Goal: Information Seeking & Learning: Compare options

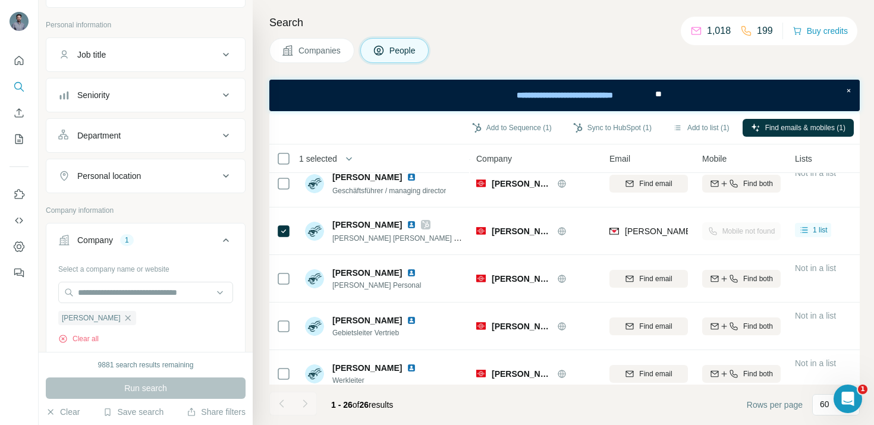
scroll to position [75, 0]
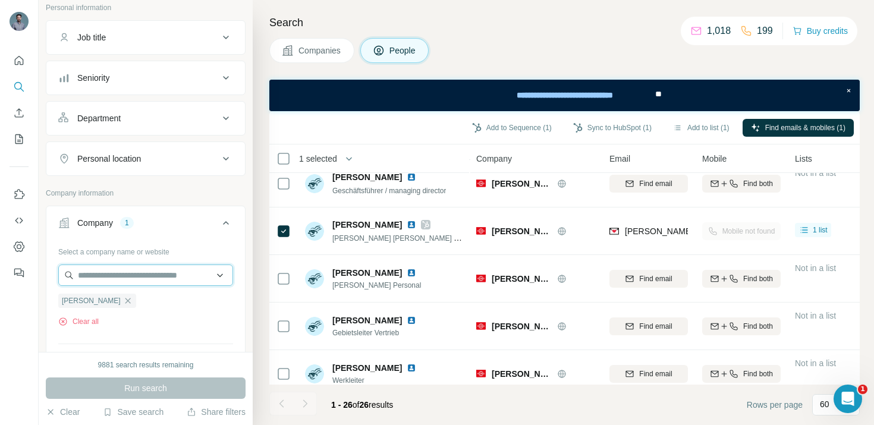
click at [116, 277] on input "text" at bounding box center [145, 274] width 175 height 21
paste input "********"
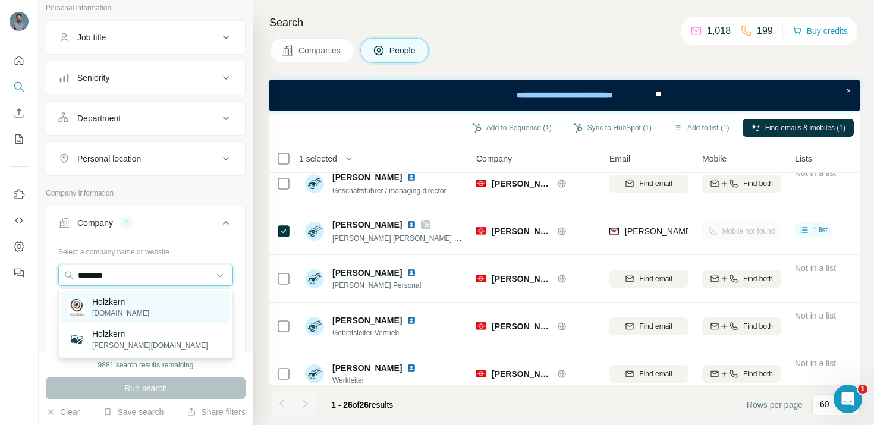
type input "********"
click at [124, 311] on p "[DOMAIN_NAME]" at bounding box center [120, 313] width 57 height 11
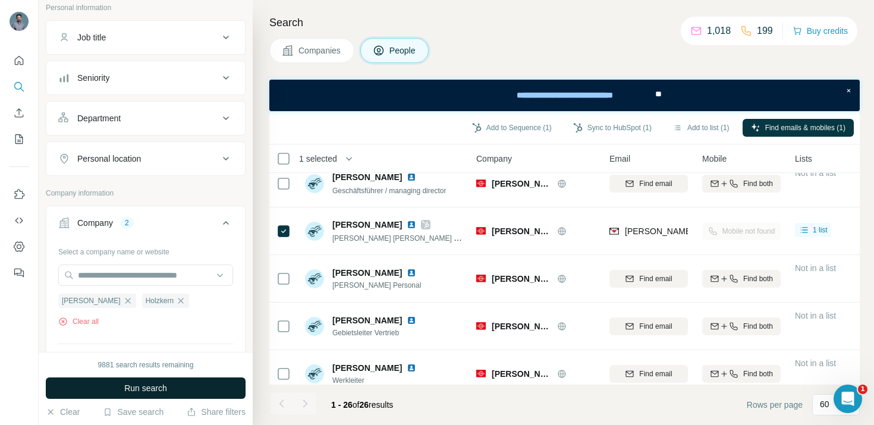
click at [148, 393] on span "Run search" at bounding box center [145, 388] width 43 height 12
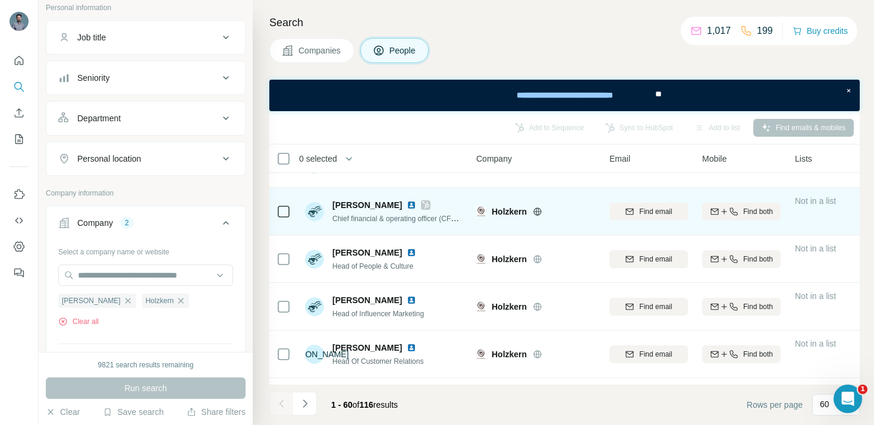
scroll to position [224, 0]
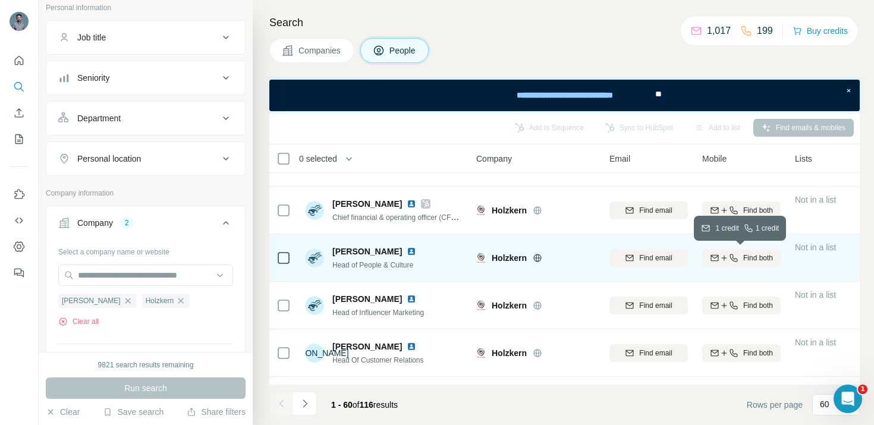
click at [737, 262] on div "Find both" at bounding box center [741, 258] width 78 height 11
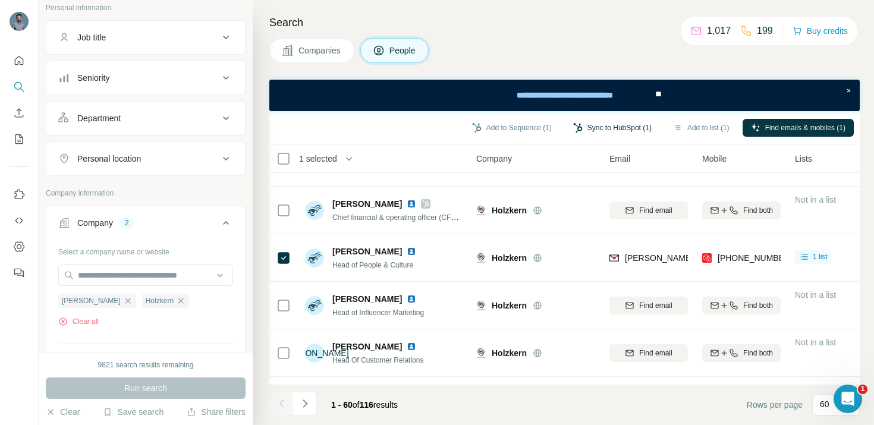
click at [613, 131] on button "Sync to HubSpot (1)" at bounding box center [612, 128] width 95 height 18
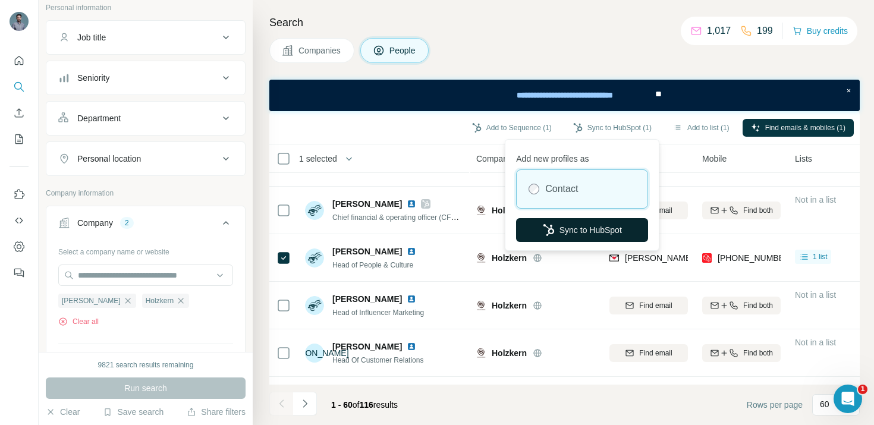
click at [582, 231] on button "Sync to HubSpot" at bounding box center [582, 230] width 132 height 24
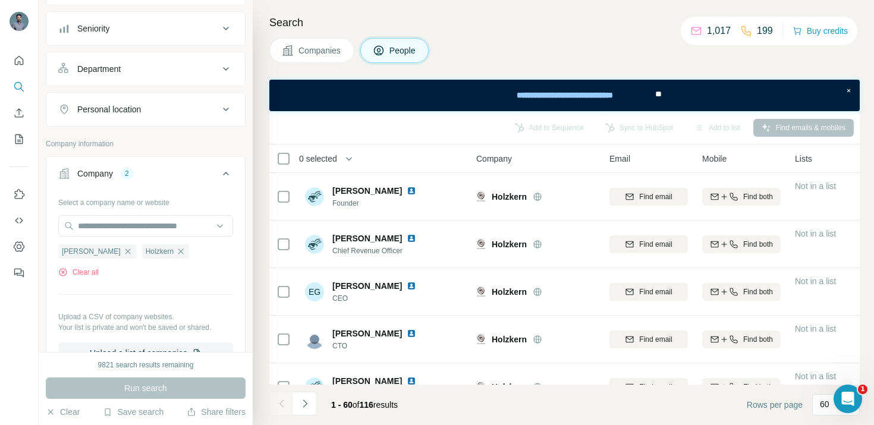
scroll to position [133, 0]
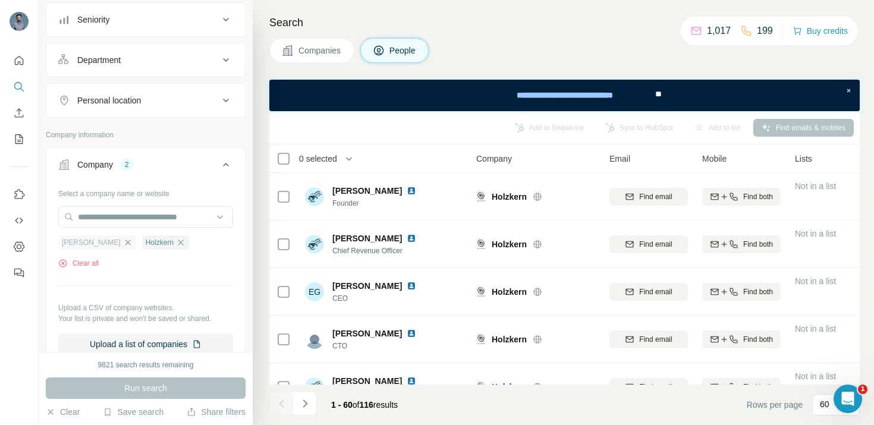
click at [123, 239] on icon "button" at bounding box center [128, 243] width 10 height 10
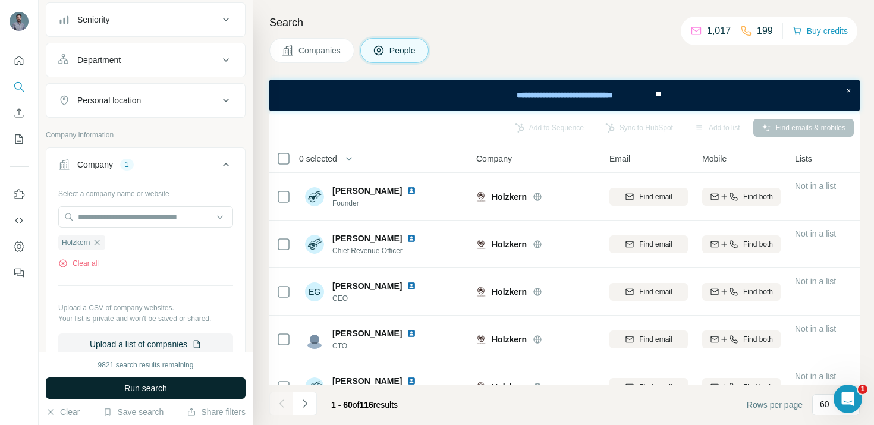
click at [159, 393] on span "Run search" at bounding box center [145, 388] width 43 height 12
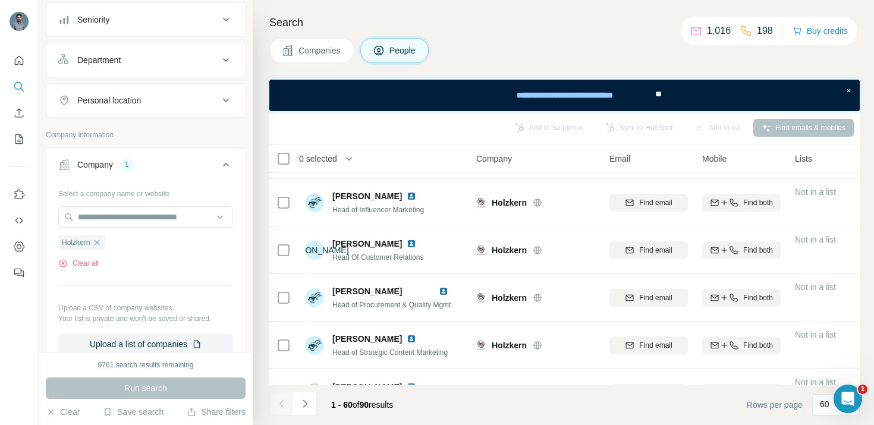
scroll to position [334, 0]
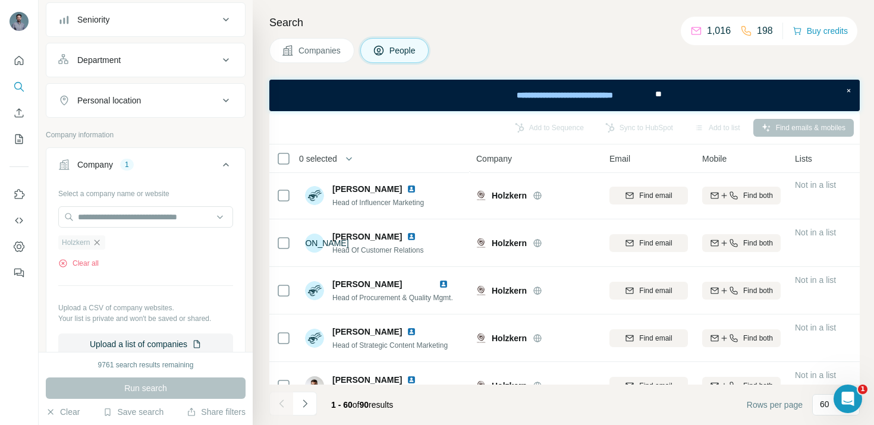
click at [102, 241] on icon "button" at bounding box center [97, 243] width 10 height 10
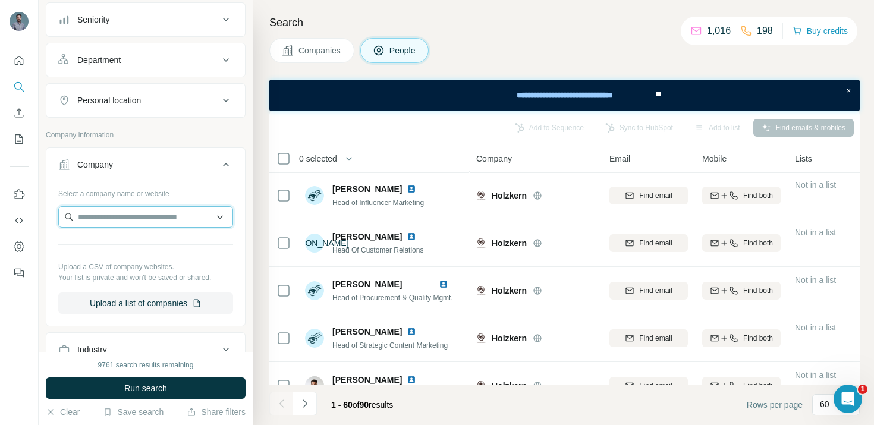
click at [122, 216] on input "text" at bounding box center [145, 216] width 175 height 21
paste input "**********"
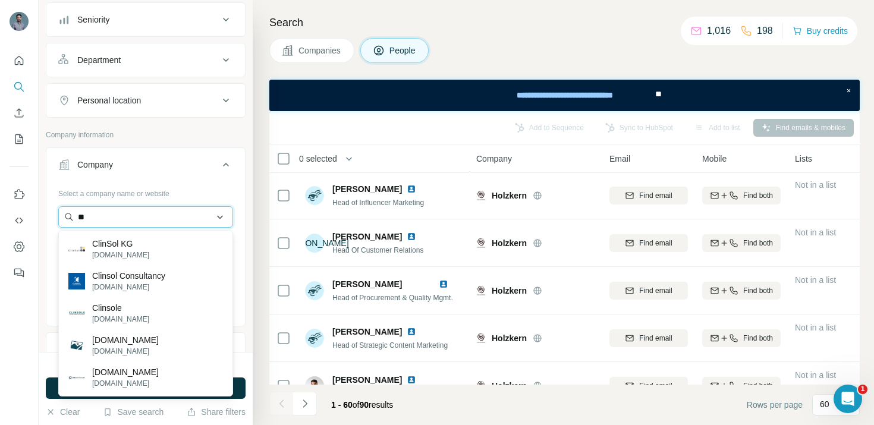
type input "*"
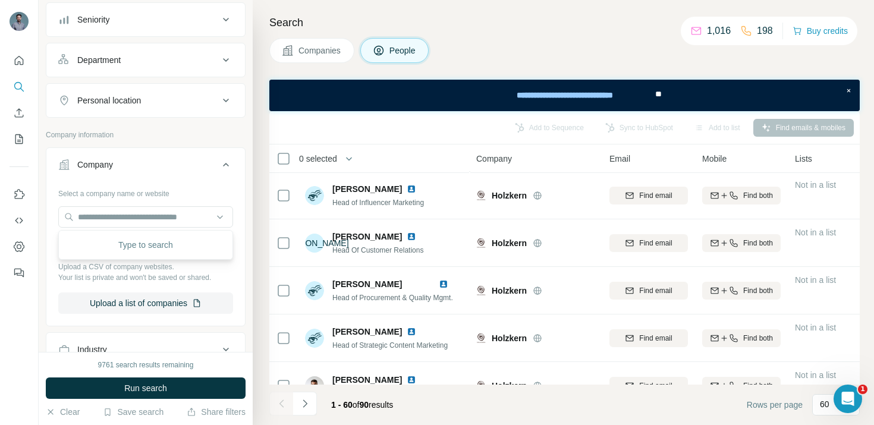
click at [186, 134] on p "Company information" at bounding box center [146, 135] width 200 height 11
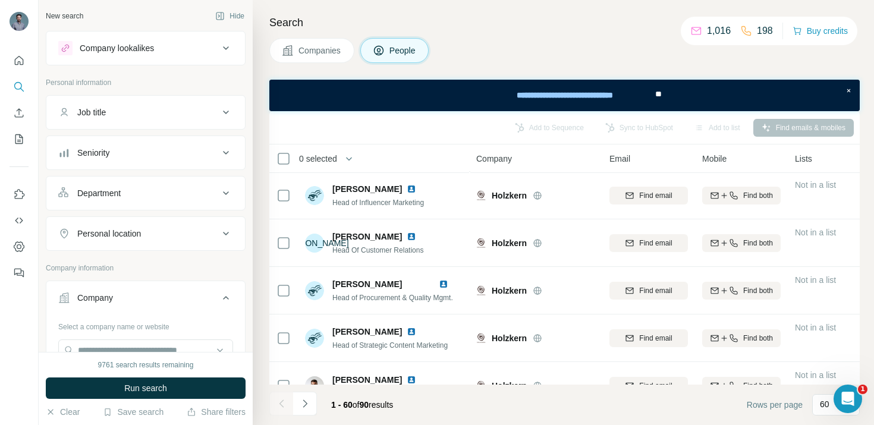
click at [226, 46] on icon at bounding box center [226, 48] width 14 height 14
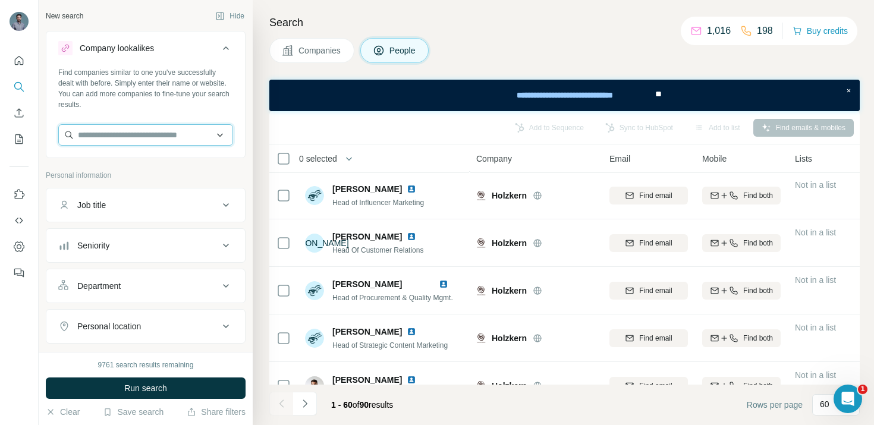
click at [149, 125] on input "text" at bounding box center [145, 134] width 175 height 21
paste input "**********"
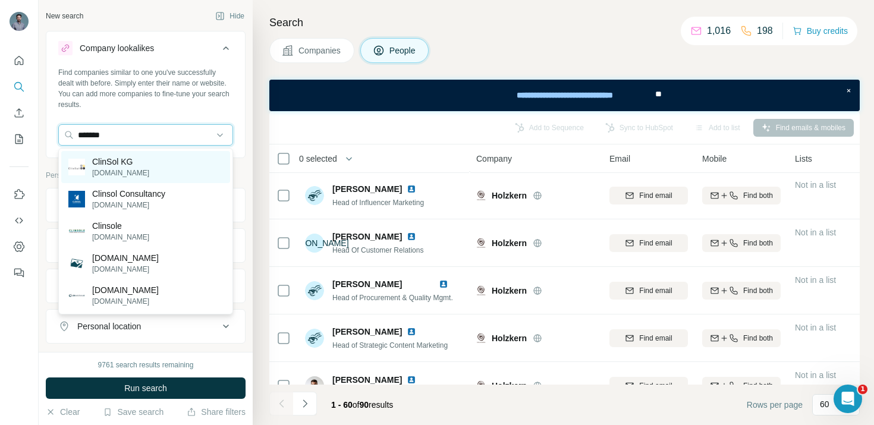
type input "*******"
click at [135, 174] on div "ClinSol KG [DOMAIN_NAME]" at bounding box center [145, 167] width 169 height 32
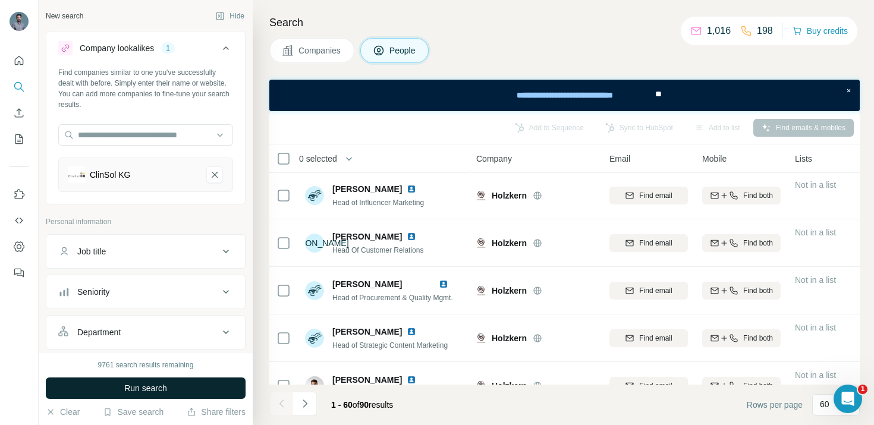
click at [124, 392] on span "Run search" at bounding box center [145, 388] width 43 height 12
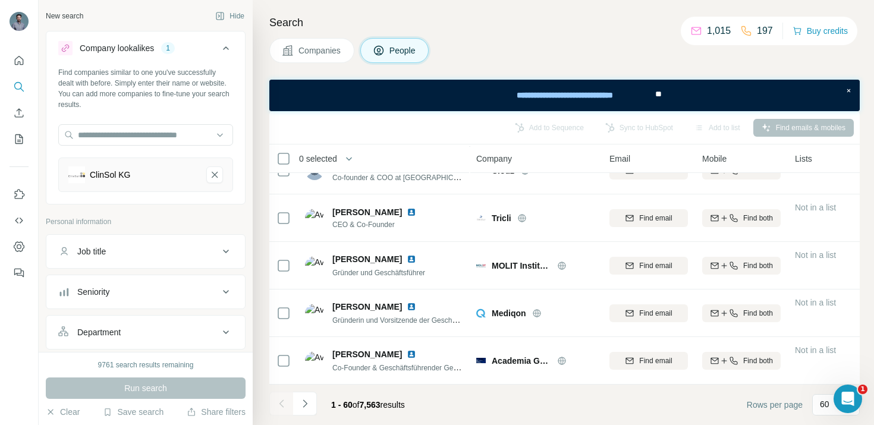
scroll to position [334, 0]
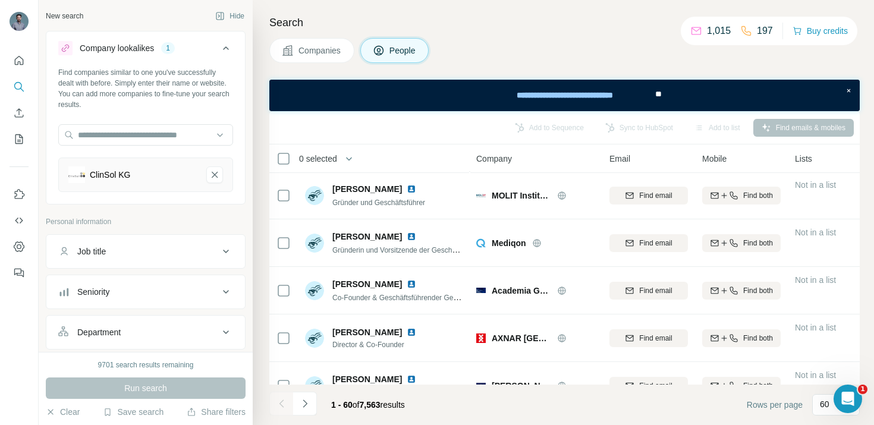
click at [324, 42] on button "Companies" at bounding box center [311, 50] width 85 height 25
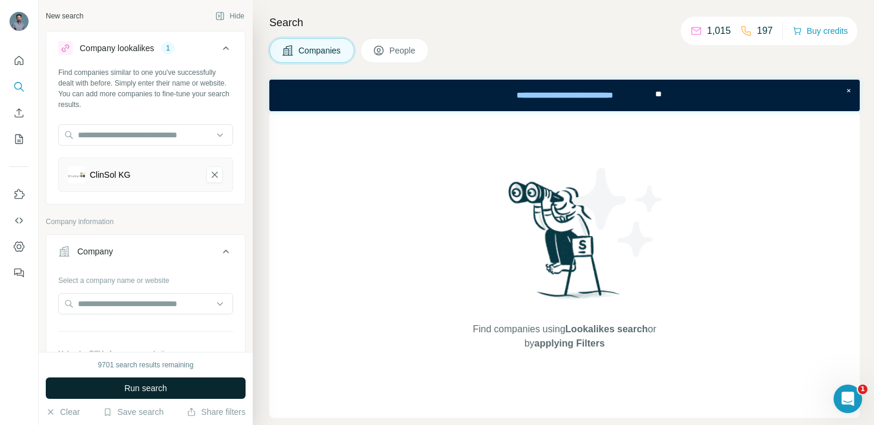
click at [147, 385] on span "Run search" at bounding box center [145, 388] width 43 height 12
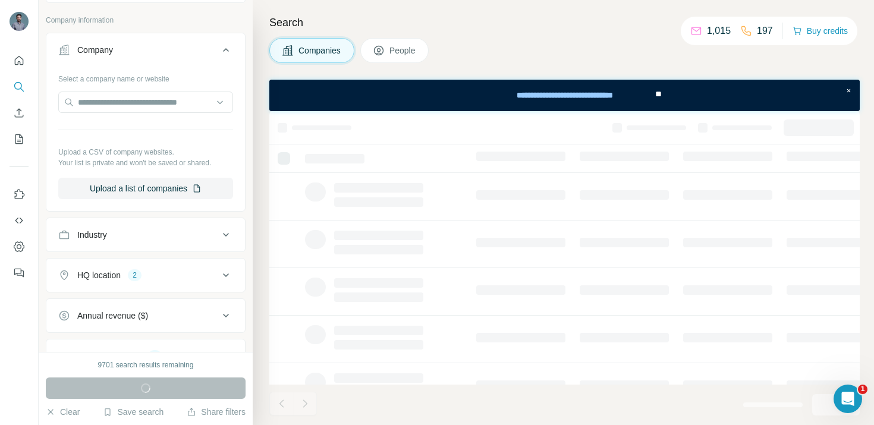
scroll to position [337, 0]
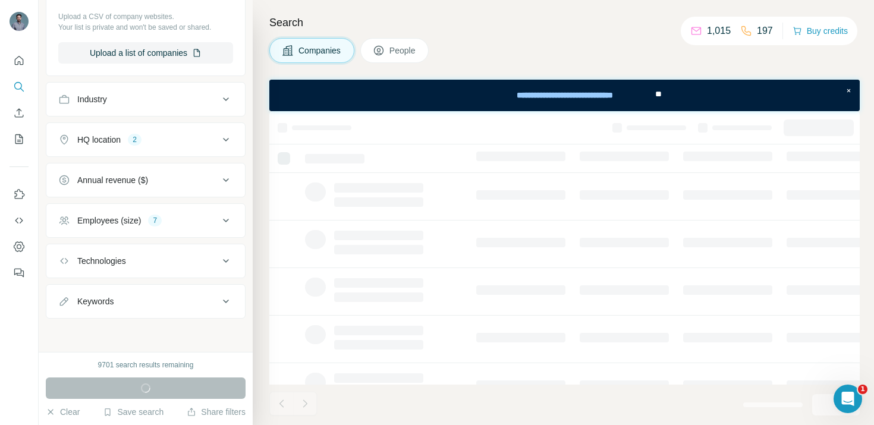
click at [228, 222] on icon at bounding box center [226, 220] width 14 height 14
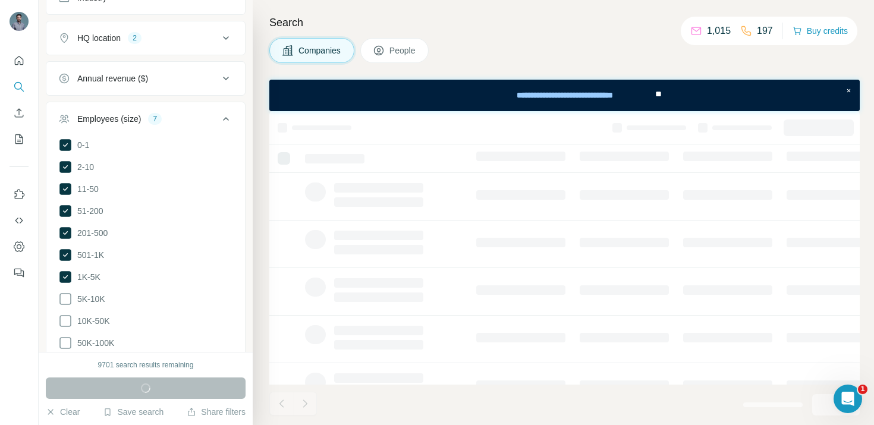
scroll to position [438, 0]
click at [68, 276] on icon at bounding box center [65, 278] width 12 height 12
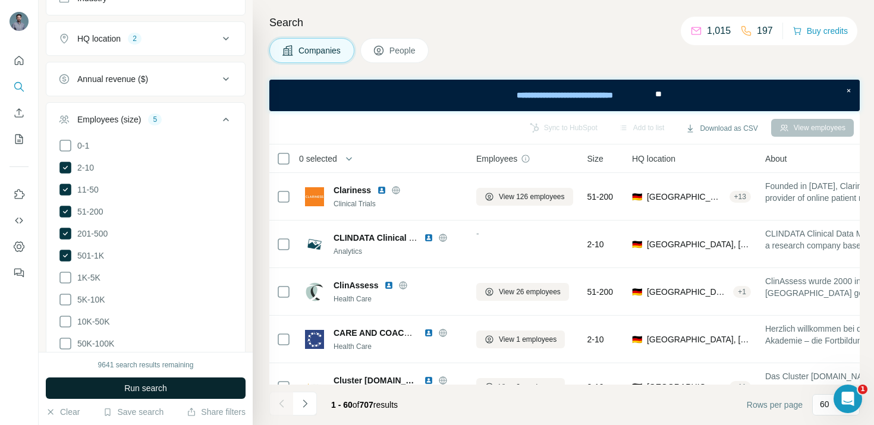
click at [516, 45] on div "Companies People" at bounding box center [564, 50] width 590 height 25
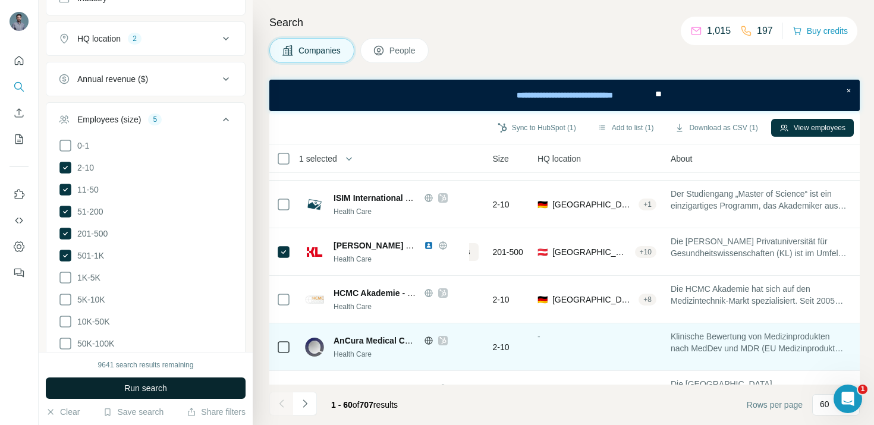
scroll to position [610, 96]
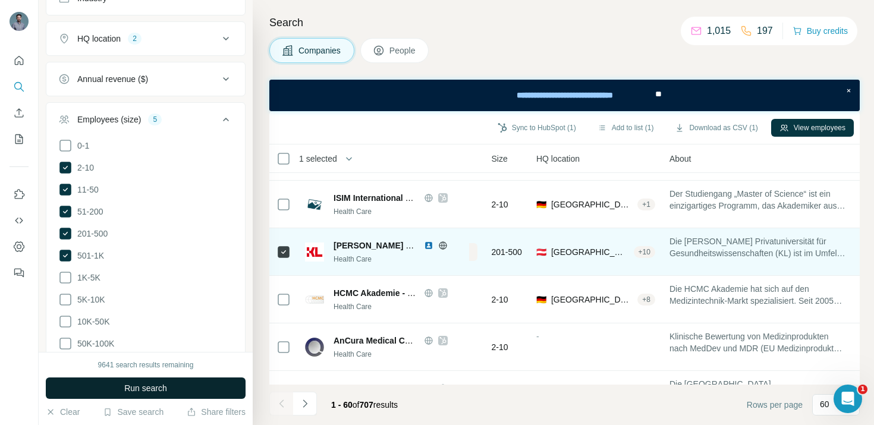
click at [276, 253] on icon at bounding box center [283, 252] width 14 height 14
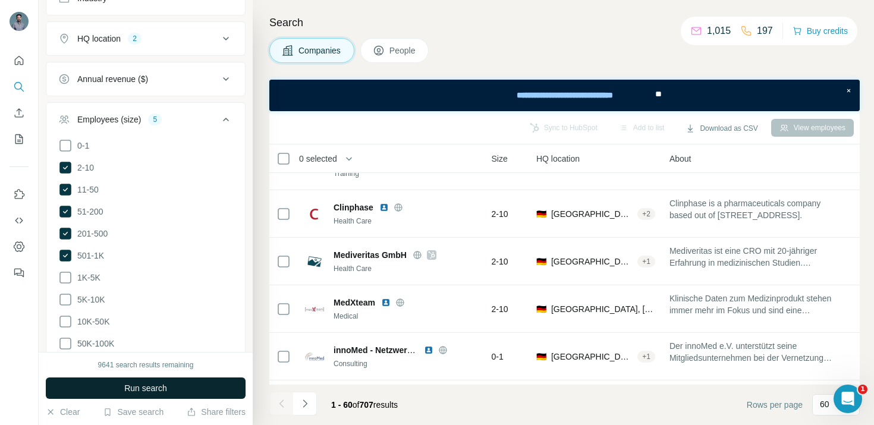
scroll to position [0, 96]
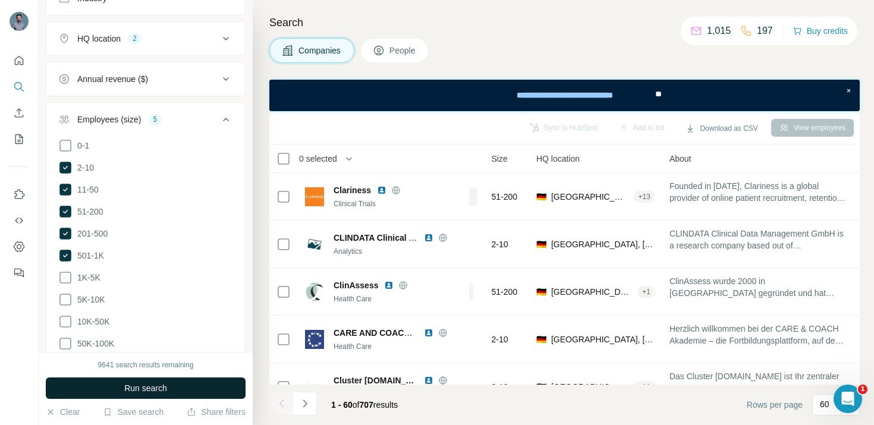
click at [226, 29] on button "HQ location 2" at bounding box center [145, 38] width 198 height 29
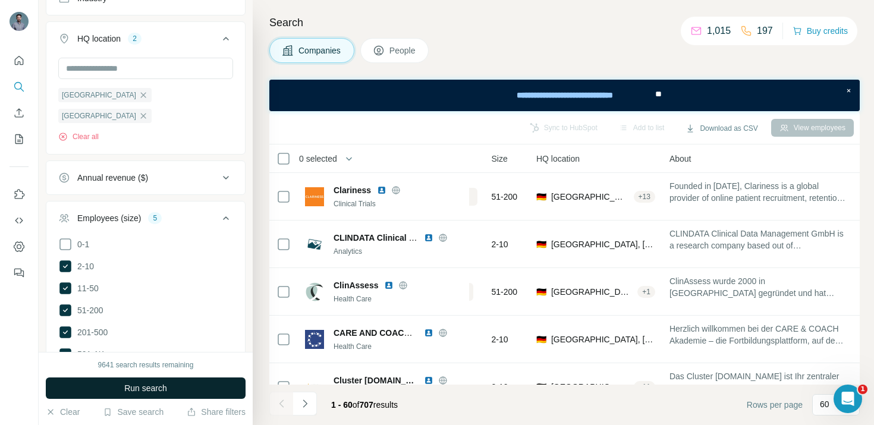
click at [226, 29] on button "HQ location 2" at bounding box center [145, 40] width 198 height 33
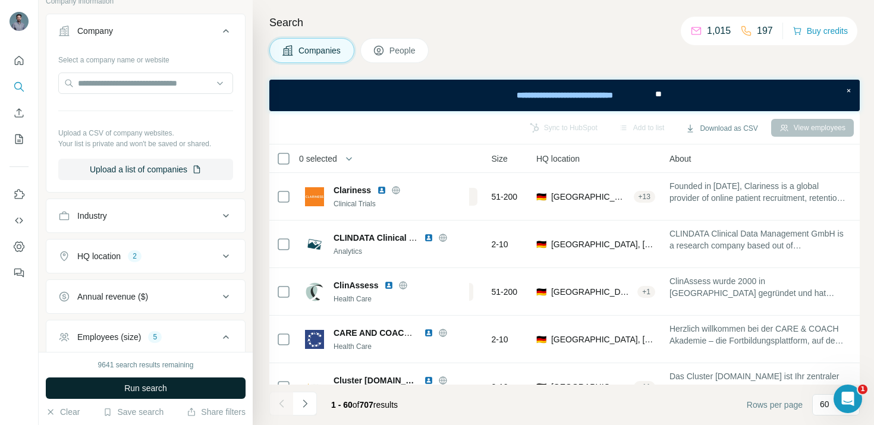
scroll to position [0, 0]
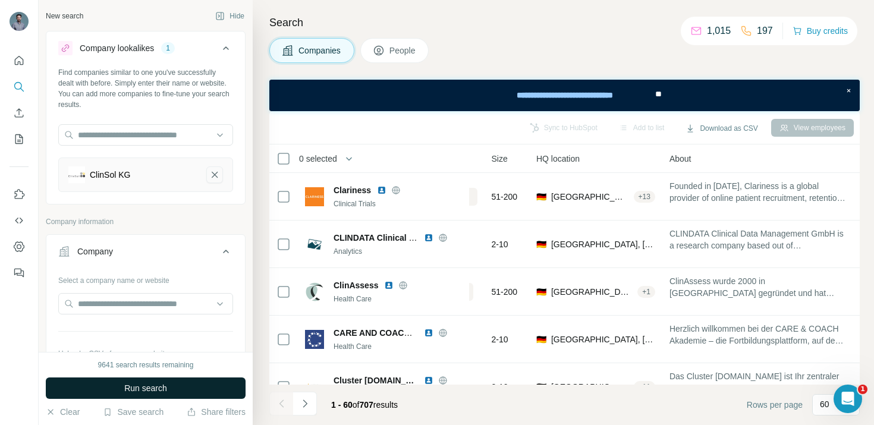
click at [216, 175] on icon "ClinSol KG-remove-button" at bounding box center [214, 175] width 11 height 12
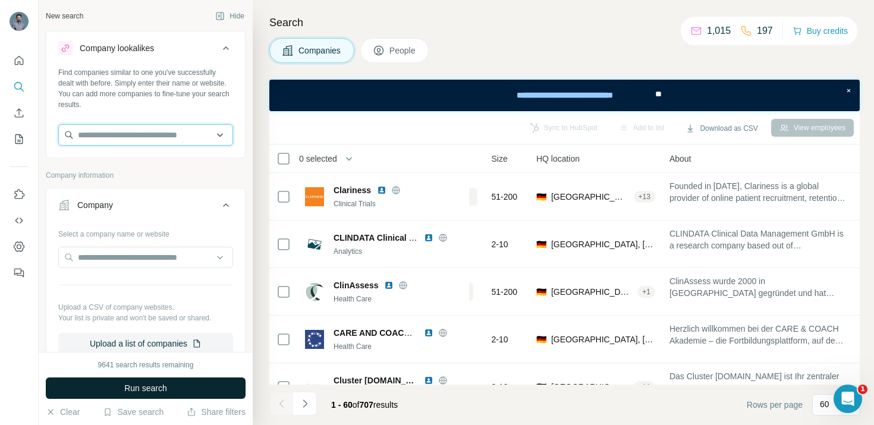
click at [157, 130] on input "text" at bounding box center [145, 134] width 175 height 21
paste input "**********"
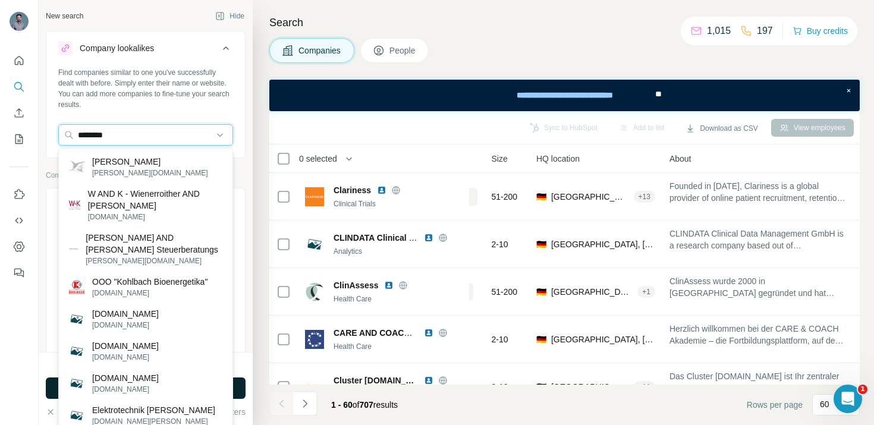
drag, startPoint x: 152, startPoint y: 130, endPoint x: 1, endPoint y: 39, distance: 176.7
click at [1, 39] on div "New search Hide Company lookalikes Find companies similar to one you've success…" at bounding box center [437, 212] width 874 height 425
paste input "**********"
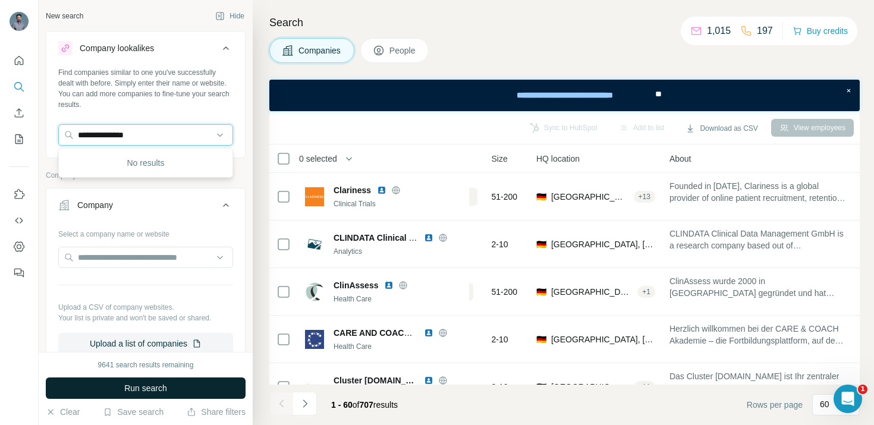
drag, startPoint x: 158, startPoint y: 134, endPoint x: 45, endPoint y: 131, distance: 113.0
click at [45, 131] on div "**********" at bounding box center [146, 176] width 214 height 352
paste input "text"
type input "*"
paste input "**********"
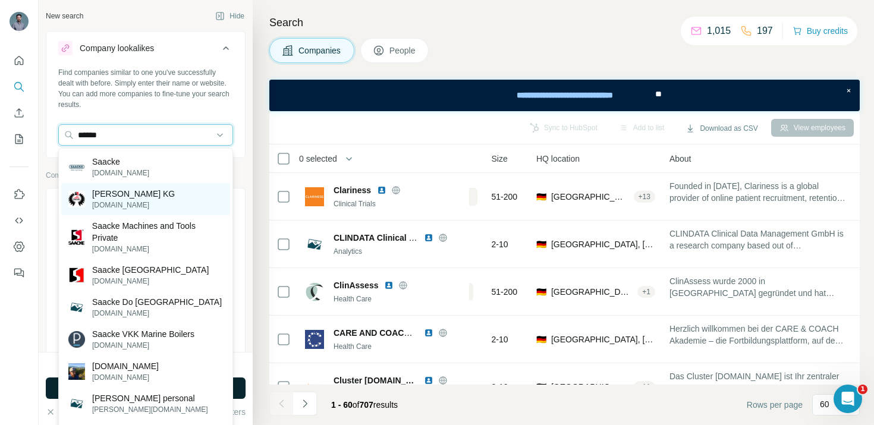
type input "******"
click at [106, 196] on p "[PERSON_NAME] KG" at bounding box center [133, 194] width 83 height 12
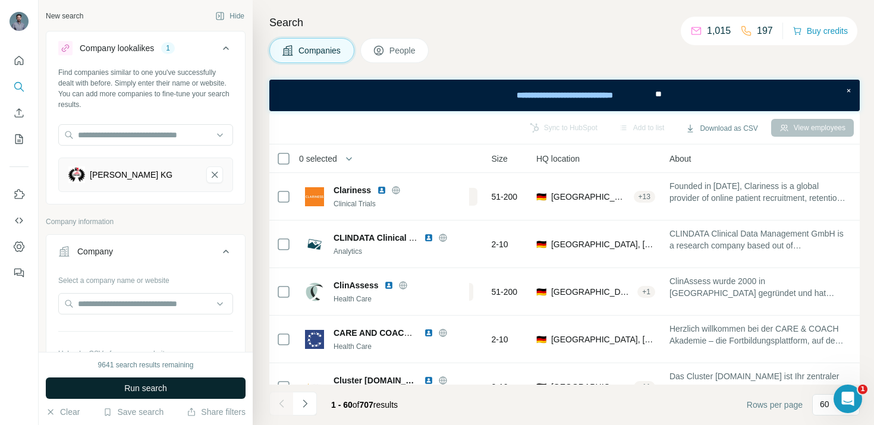
click at [113, 389] on button "Run search" at bounding box center [146, 387] width 200 height 21
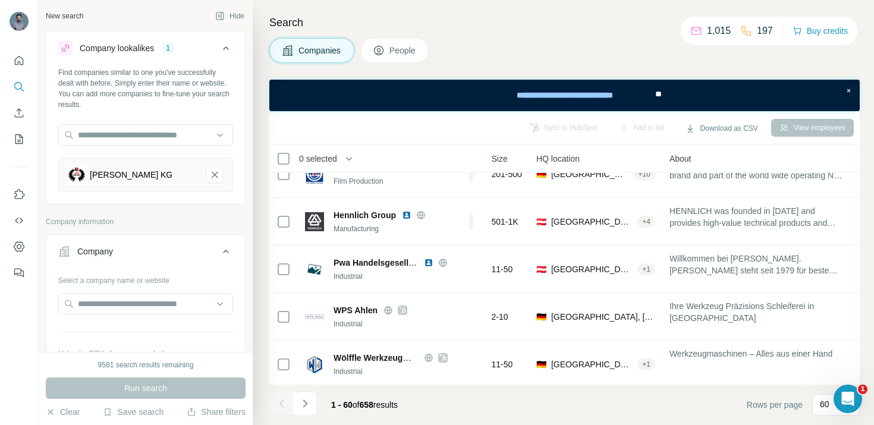
scroll to position [83, 96]
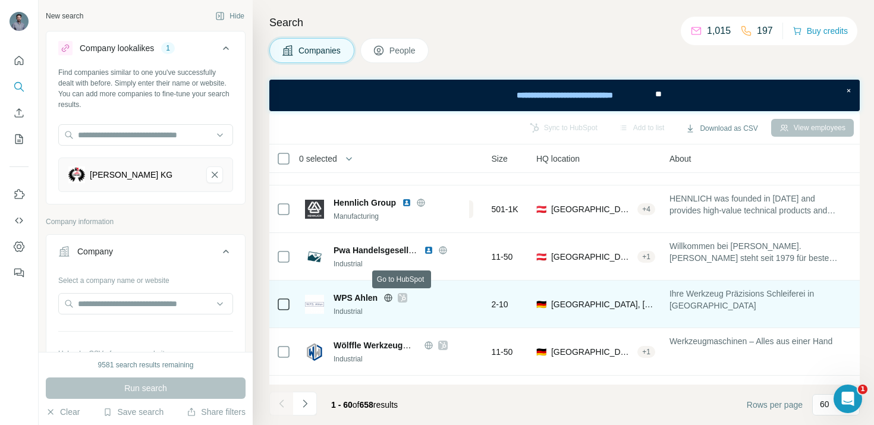
click at [402, 296] on icon at bounding box center [402, 297] width 7 height 7
click at [406, 297] on icon at bounding box center [402, 298] width 7 height 10
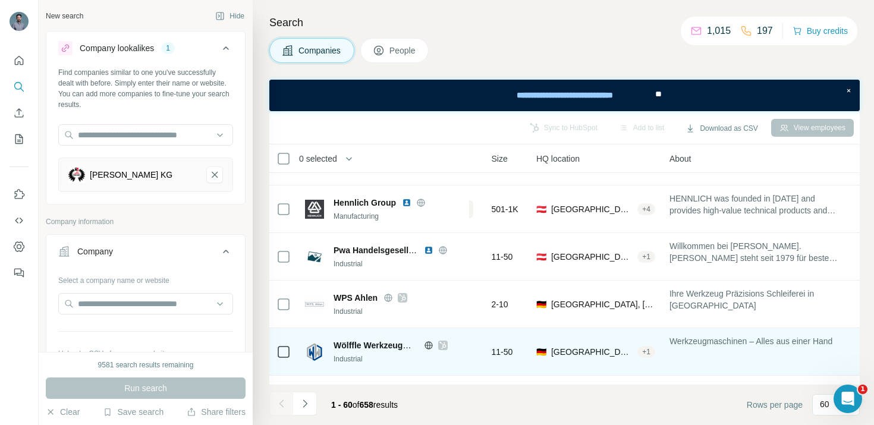
click at [443, 345] on icon at bounding box center [442, 346] width 7 height 10
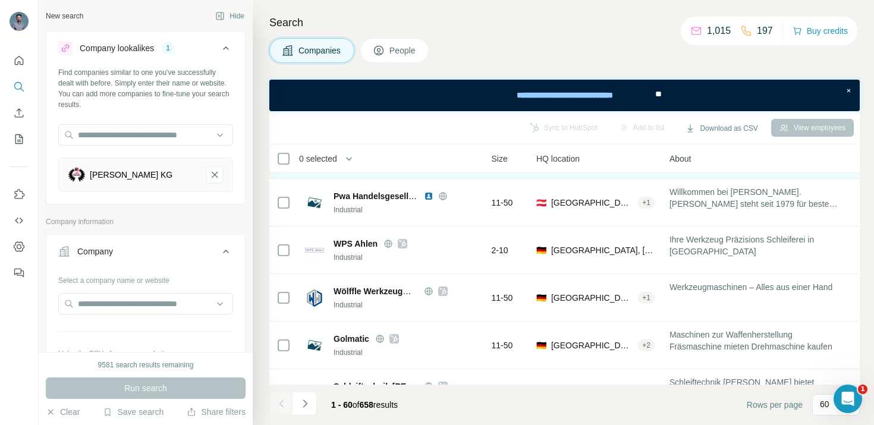
scroll to position [0, 96]
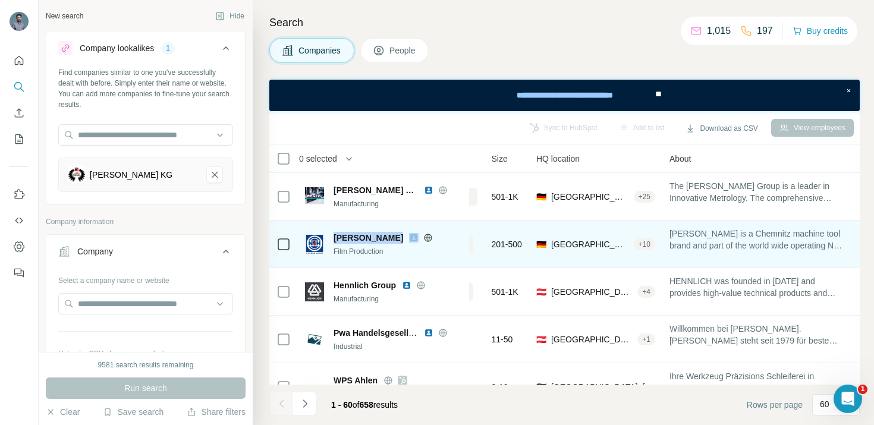
drag, startPoint x: 334, startPoint y: 237, endPoint x: 401, endPoint y: 244, distance: 66.9
click at [401, 244] on div "[PERSON_NAME] Film Production" at bounding box center [397, 244] width 128 height 25
copy div "[PERSON_NAME]"
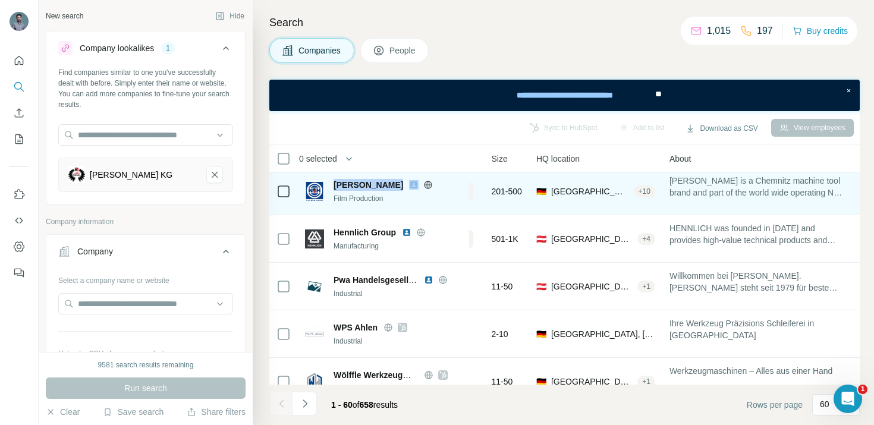
scroll to position [54, 96]
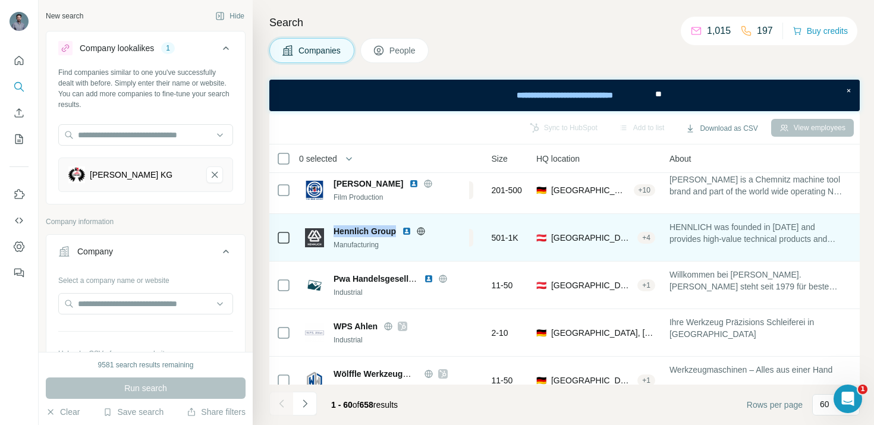
drag, startPoint x: 335, startPoint y: 229, endPoint x: 393, endPoint y: 231, distance: 58.3
click at [394, 232] on span "Hennlich Group" at bounding box center [364, 231] width 62 height 12
copy span "Hennlich Group"
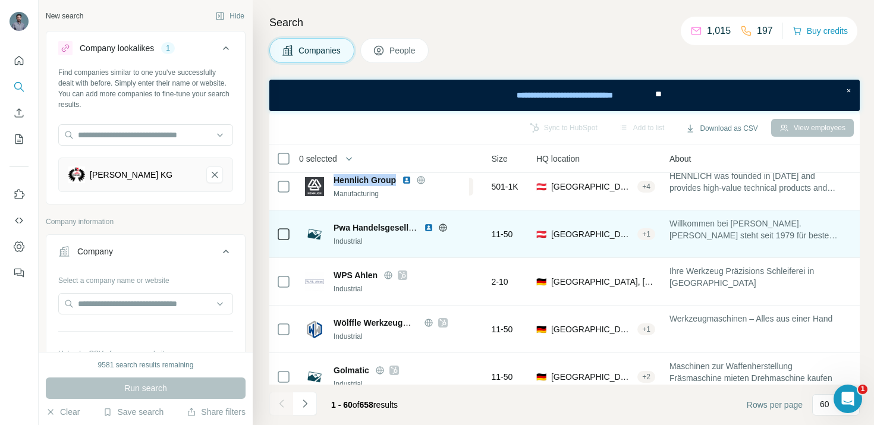
scroll to position [112, 96]
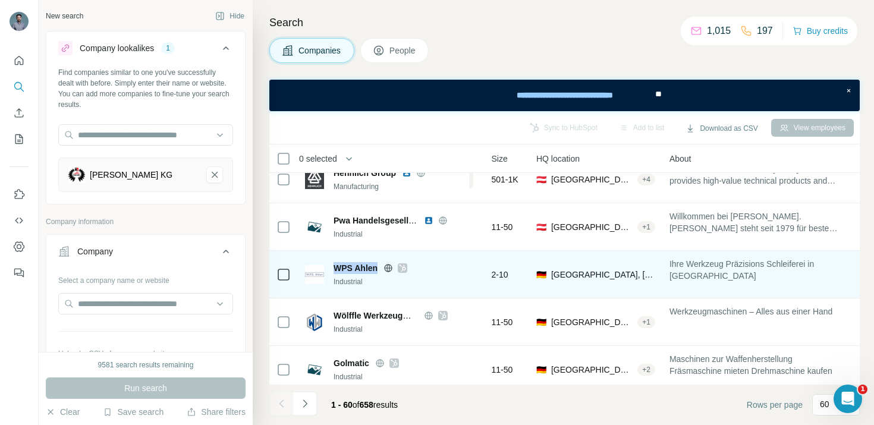
drag, startPoint x: 335, startPoint y: 266, endPoint x: 375, endPoint y: 266, distance: 40.4
click at [376, 267] on span "WPS Ahlen" at bounding box center [355, 268] width 44 height 12
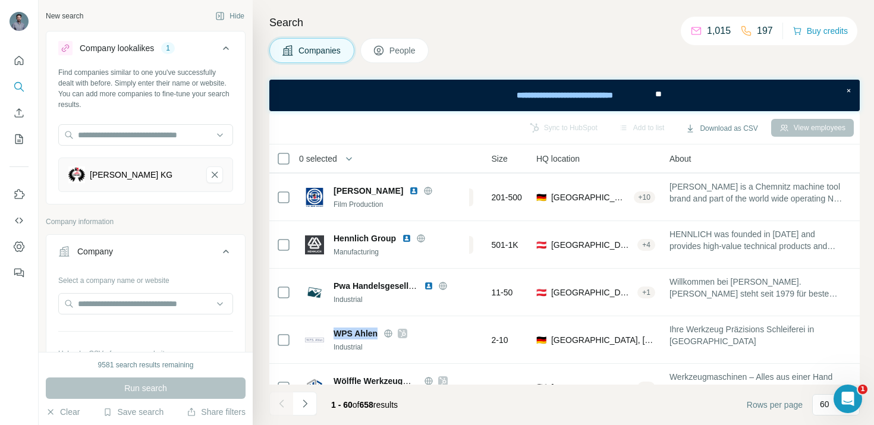
scroll to position [0, 96]
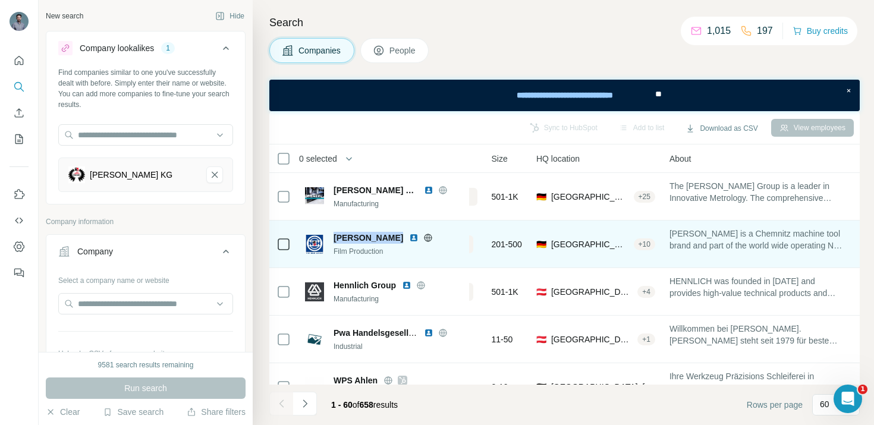
drag, startPoint x: 333, startPoint y: 237, endPoint x: 390, endPoint y: 234, distance: 56.5
click at [390, 234] on span "[PERSON_NAME]" at bounding box center [368, 238] width 70 height 12
copy span "[PERSON_NAME]"
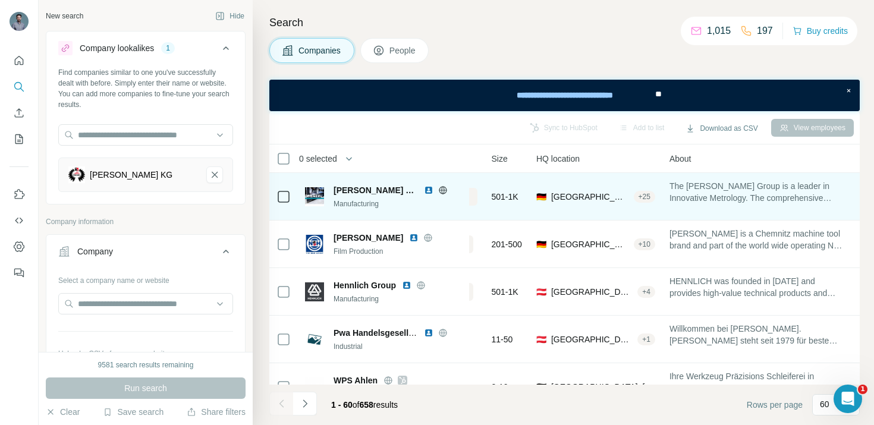
drag, startPoint x: 334, startPoint y: 188, endPoint x: 384, endPoint y: 182, distance: 50.3
click at [384, 182] on div "[PERSON_NAME] Group Manufacturing" at bounding box center [383, 196] width 157 height 33
drag, startPoint x: 389, startPoint y: 190, endPoint x: 338, endPoint y: 190, distance: 50.5
click at [338, 190] on span "[PERSON_NAME] Group" at bounding box center [375, 190] width 84 height 12
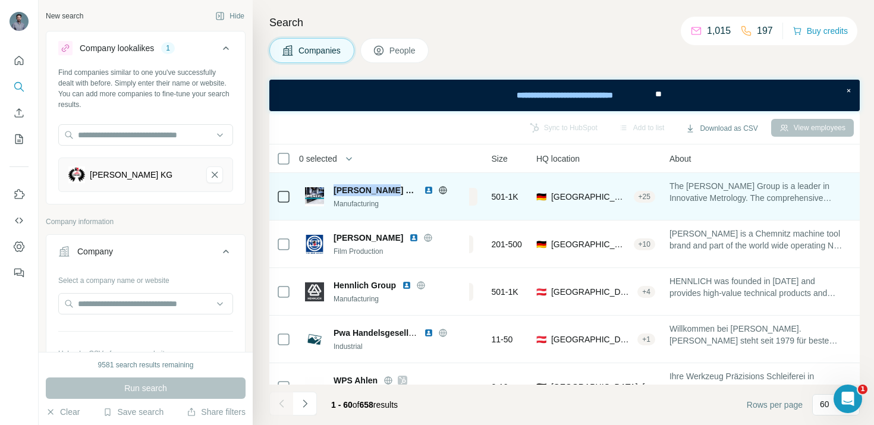
drag, startPoint x: 336, startPoint y: 190, endPoint x: 389, endPoint y: 190, distance: 52.9
click at [389, 190] on span "[PERSON_NAME] Group" at bounding box center [375, 190] width 84 height 12
copy span "[PERSON_NAME] Group"
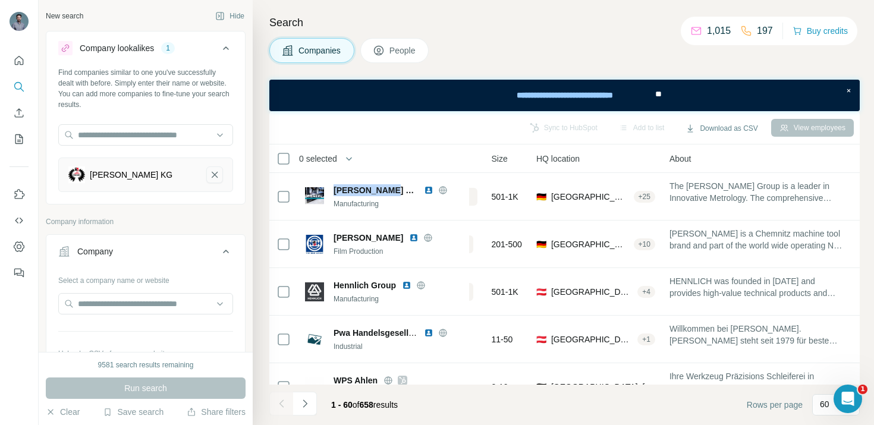
click at [216, 176] on icon "Gebr SAACKE KG-remove-button" at bounding box center [215, 175] width 6 height 6
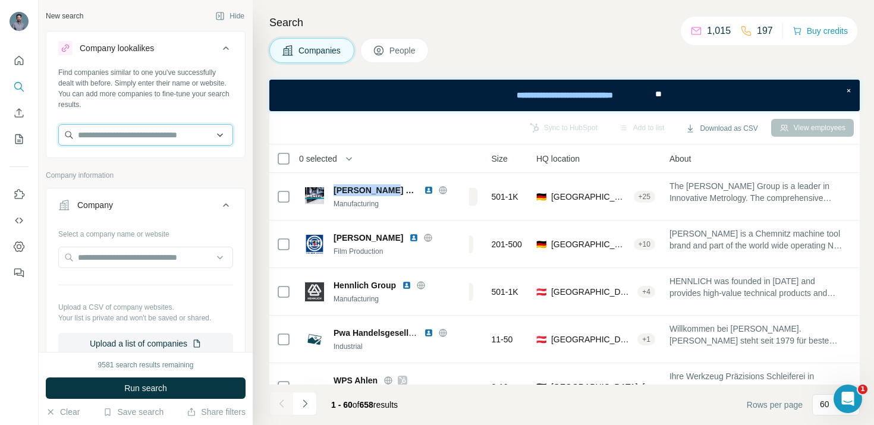
click at [180, 135] on input "text" at bounding box center [145, 134] width 175 height 21
paste input "**********"
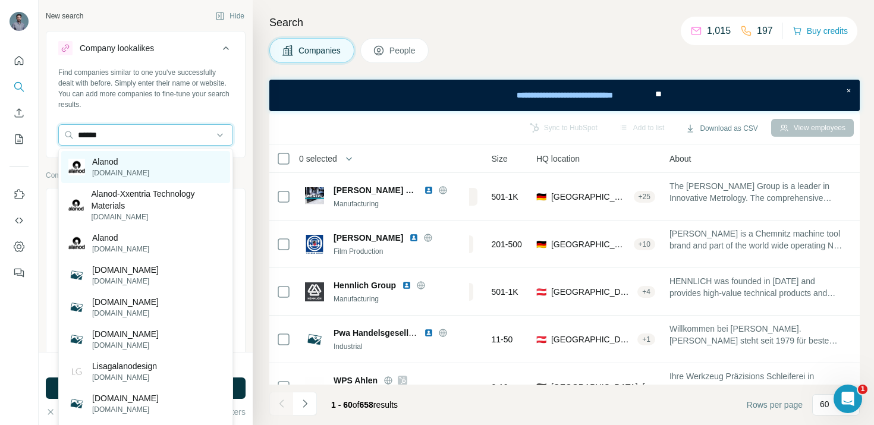
type input "******"
click at [157, 175] on div "Alanod [DOMAIN_NAME]" at bounding box center [145, 167] width 169 height 32
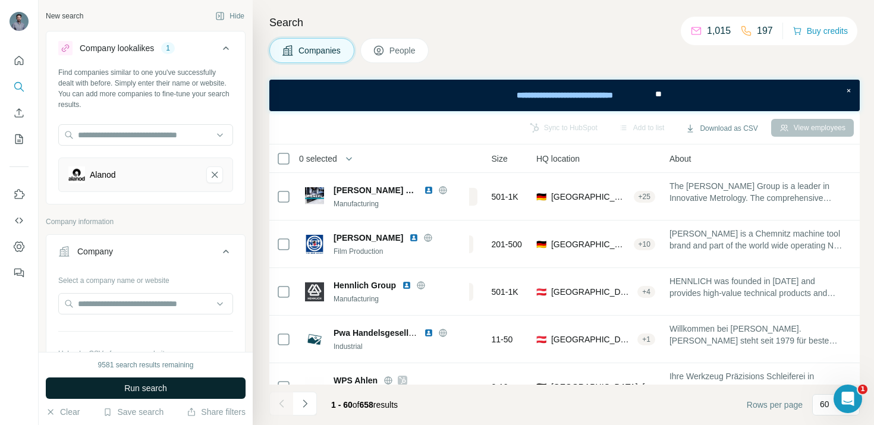
click at [172, 384] on button "Run search" at bounding box center [146, 387] width 200 height 21
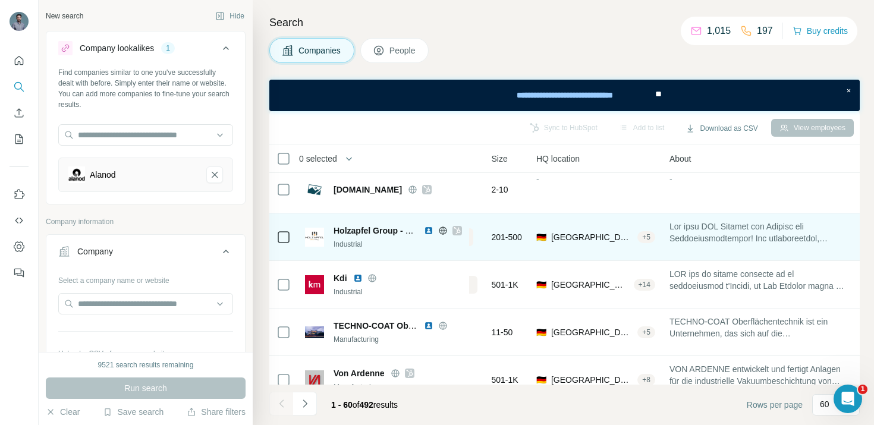
scroll to position [3, 96]
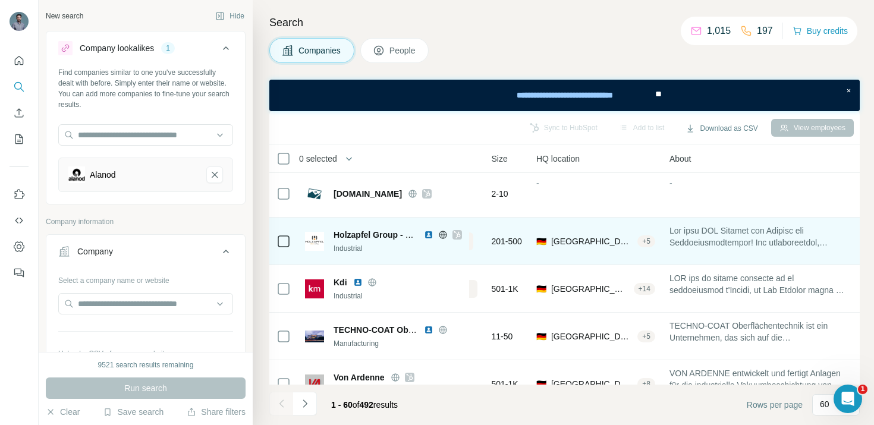
click at [455, 234] on icon at bounding box center [456, 235] width 7 height 10
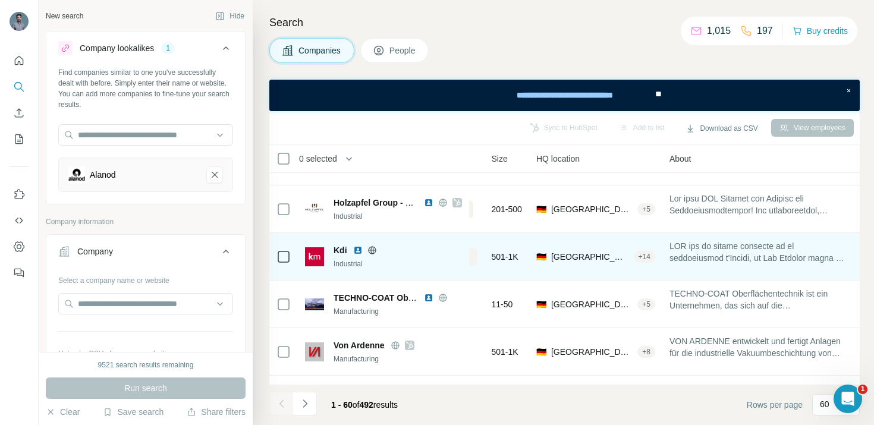
scroll to position [48, 96]
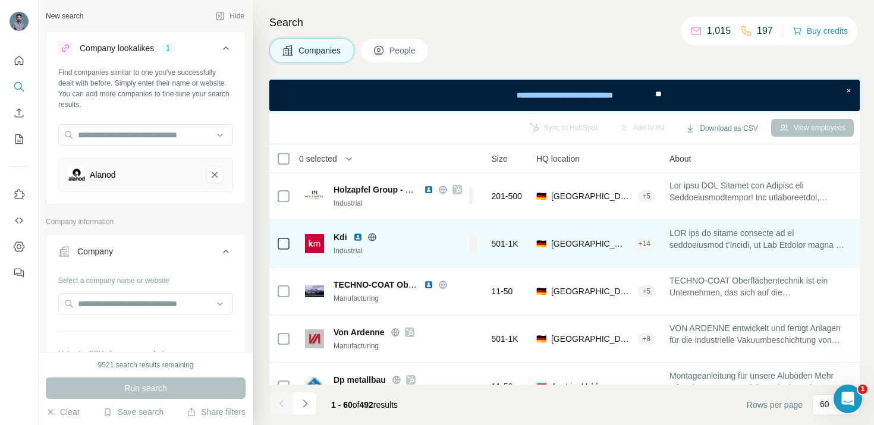
click at [469, 242] on span "View 735 employees" at bounding box center [436, 243] width 66 height 11
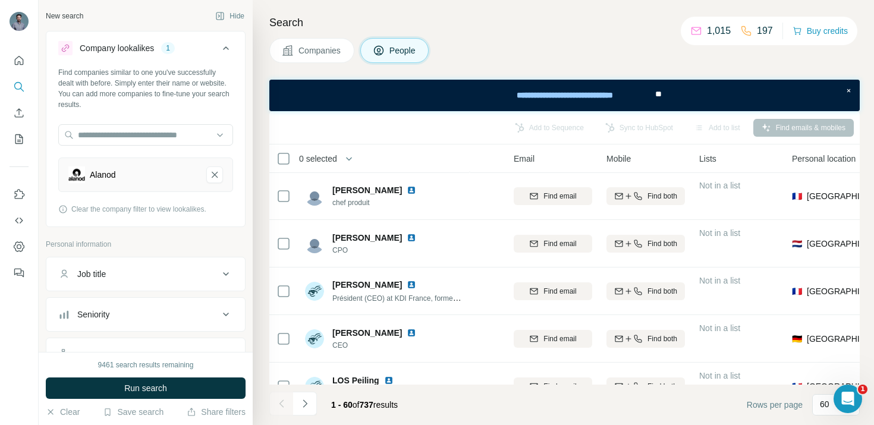
click at [330, 53] on span "Companies" at bounding box center [319, 51] width 43 height 12
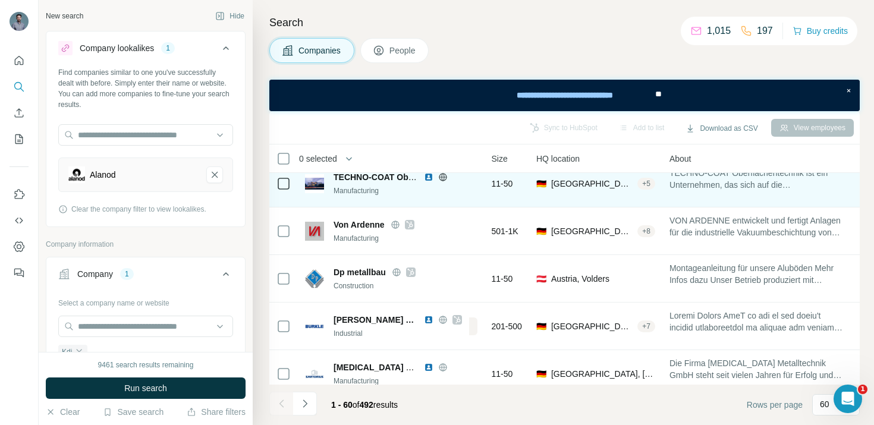
scroll to position [150, 96]
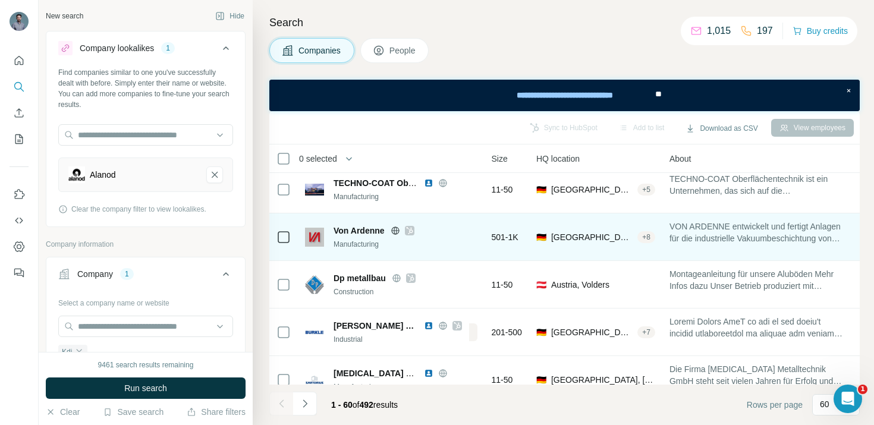
click at [409, 229] on icon at bounding box center [409, 230] width 7 height 7
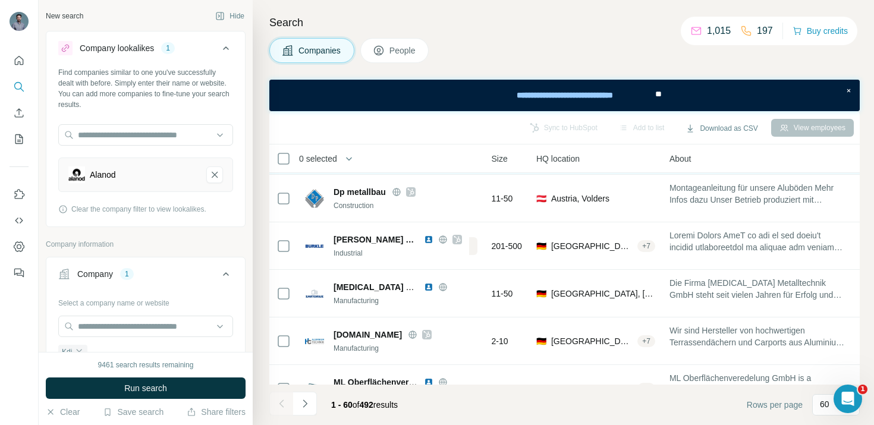
scroll to position [237, 96]
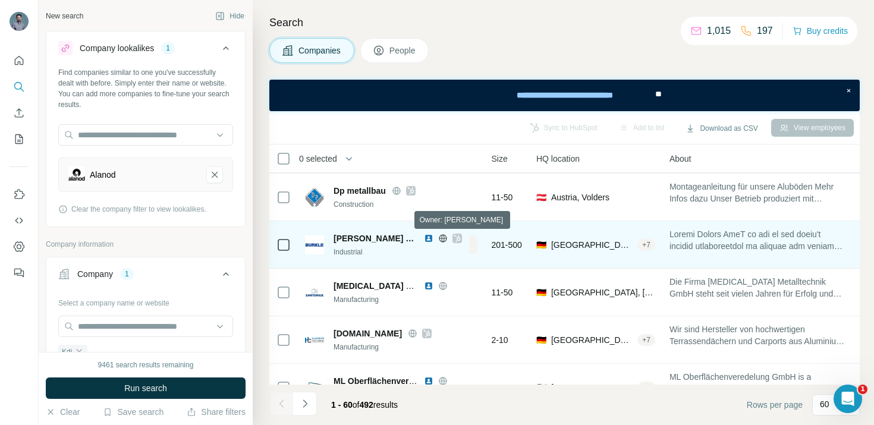
click at [453, 238] on icon at bounding box center [456, 239] width 7 height 10
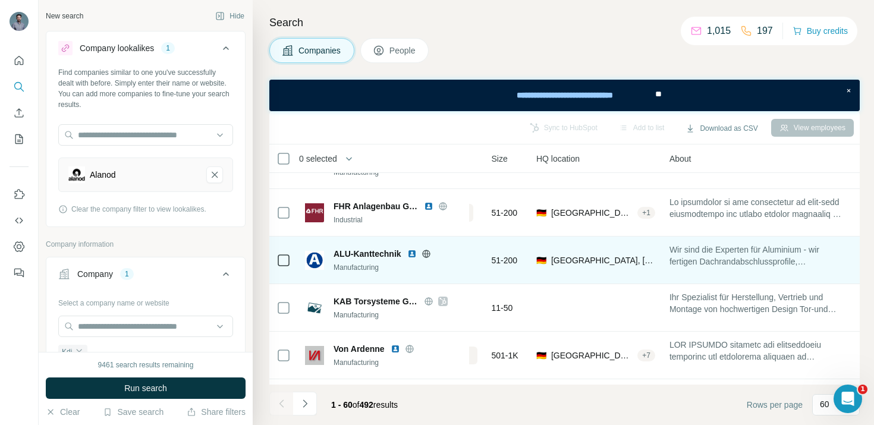
scroll to position [467, 96]
